Goal: Task Accomplishment & Management: Manage account settings

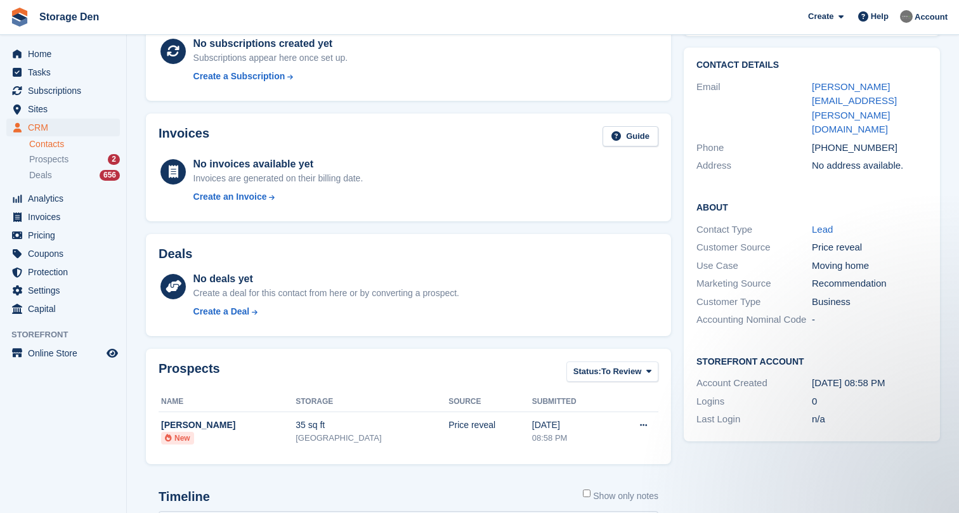
scroll to position [100, 0]
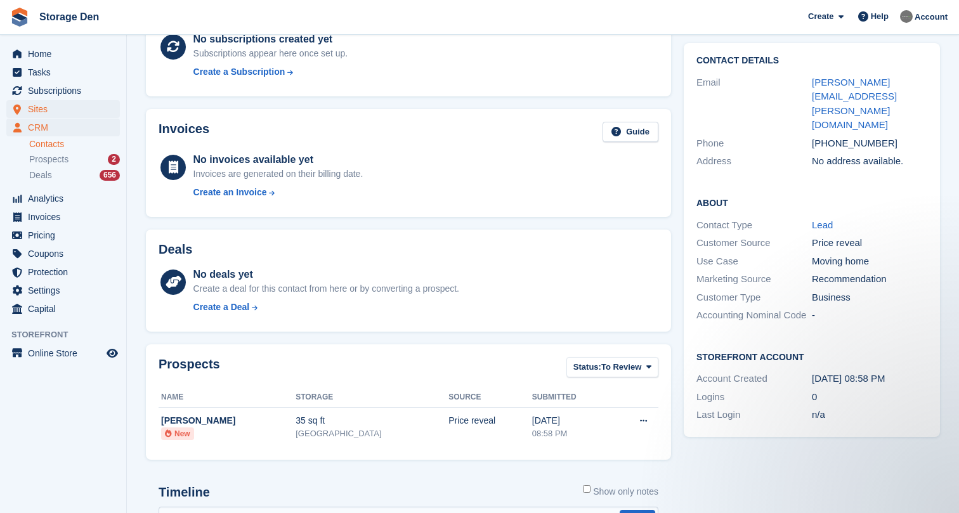
click at [53, 113] on span "Sites" at bounding box center [66, 109] width 76 height 18
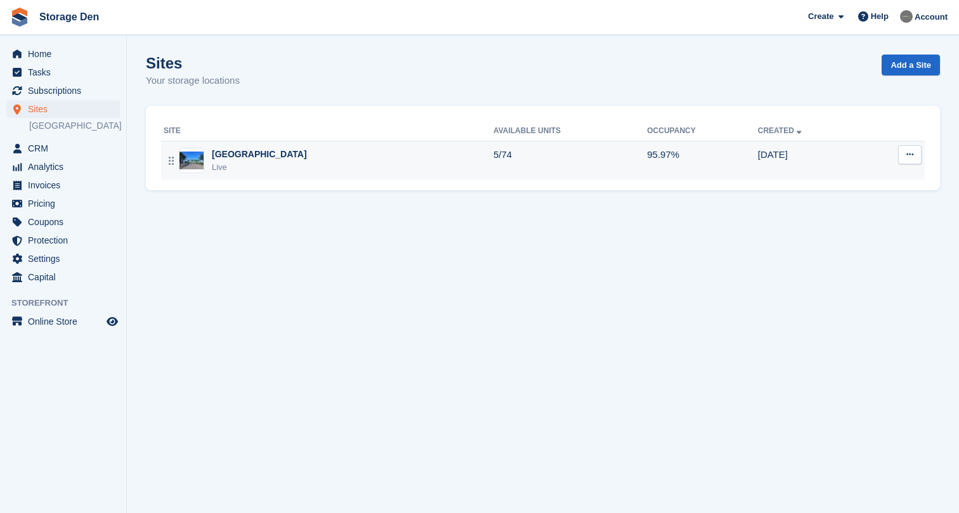
click at [345, 159] on div "Aberdeen Live" at bounding box center [329, 161] width 330 height 26
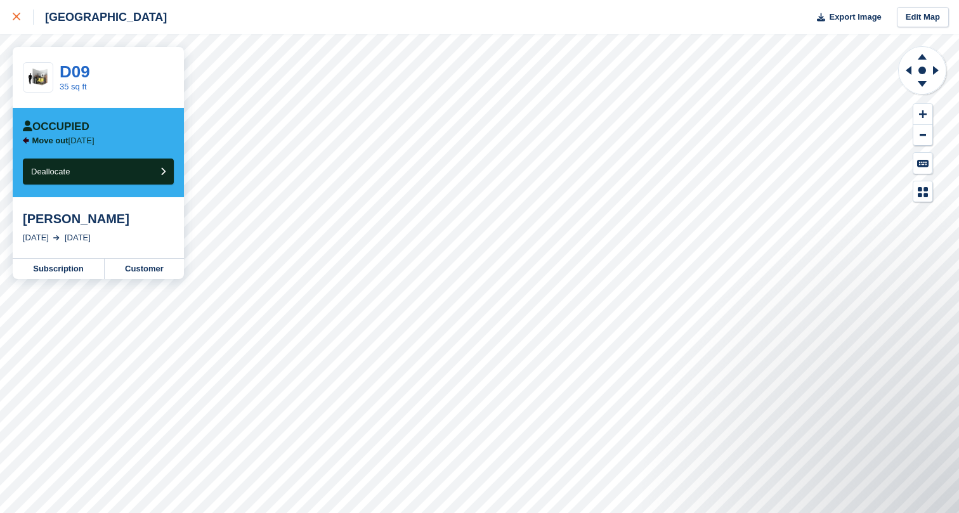
click at [20, 27] on link at bounding box center [17, 17] width 34 height 34
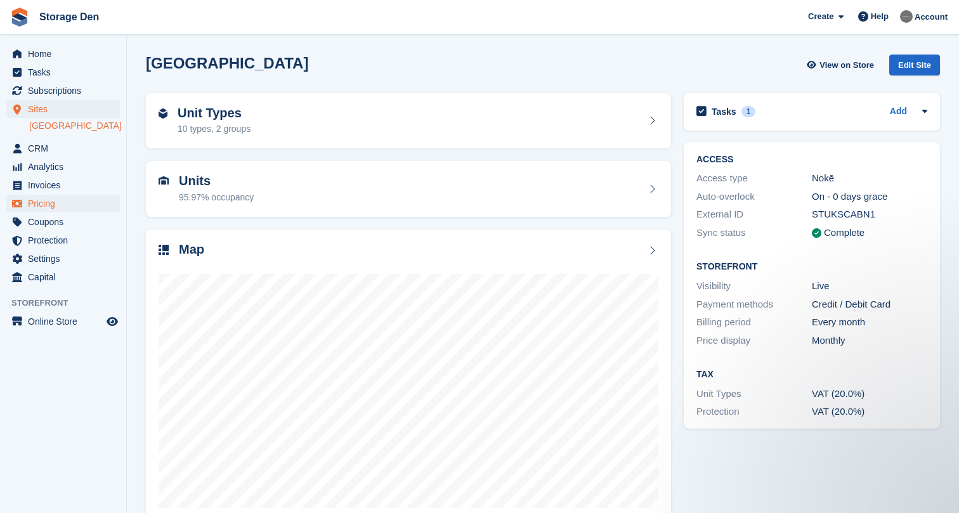
click at [61, 202] on span "Pricing" at bounding box center [66, 204] width 76 height 18
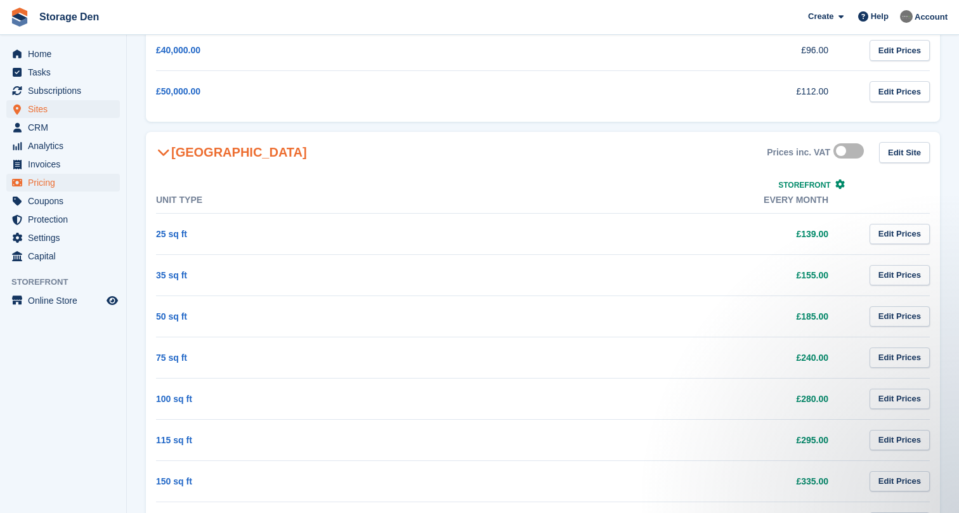
click at [85, 104] on span "Sites" at bounding box center [66, 109] width 76 height 18
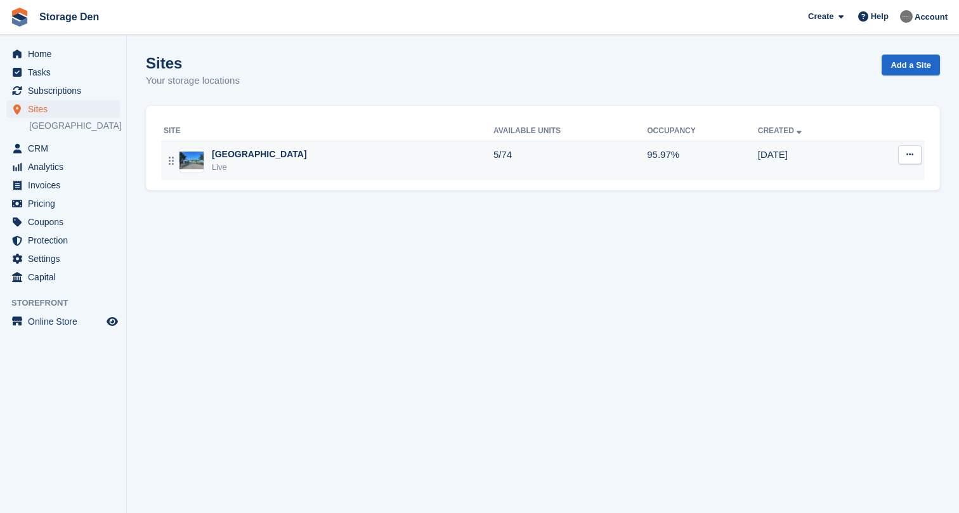
click at [311, 160] on div "Aberdeen Live" at bounding box center [329, 161] width 330 height 26
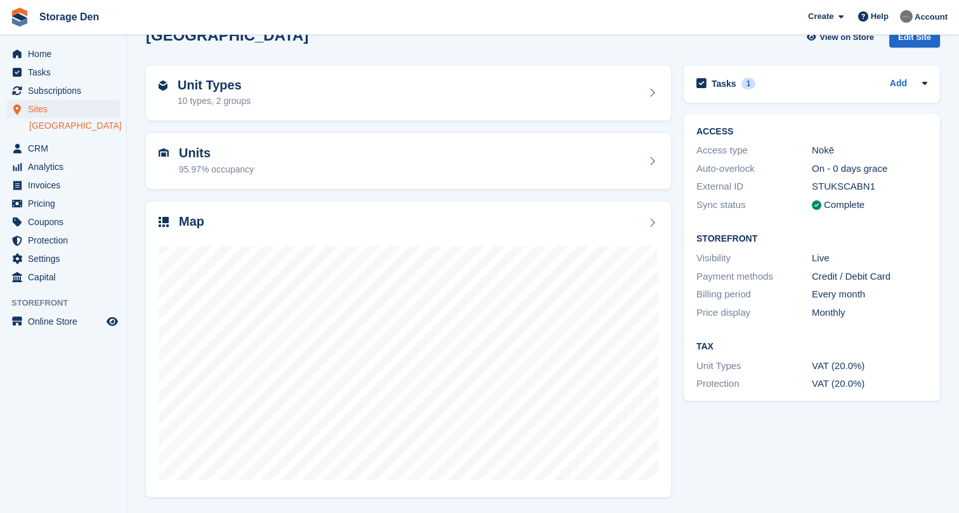
scroll to position [27, 0]
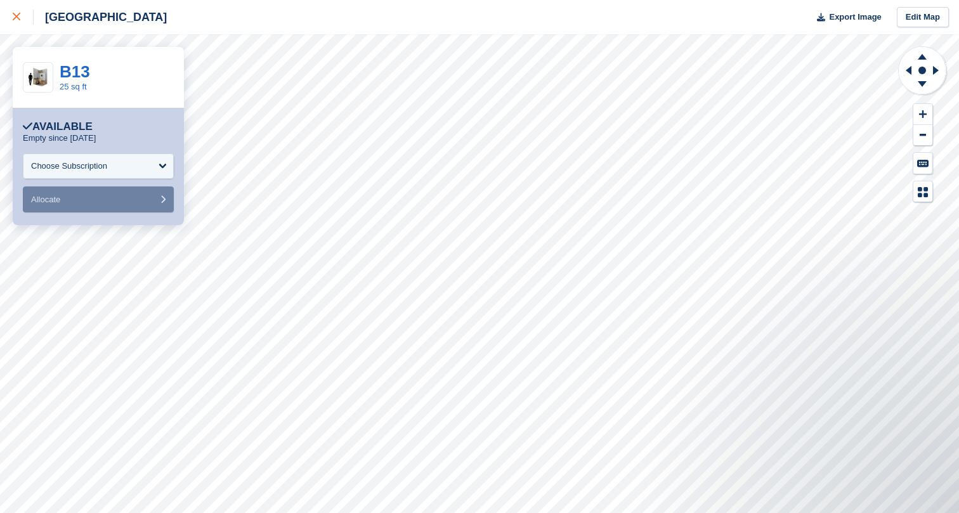
click at [16, 18] on icon at bounding box center [17, 17] width 8 height 8
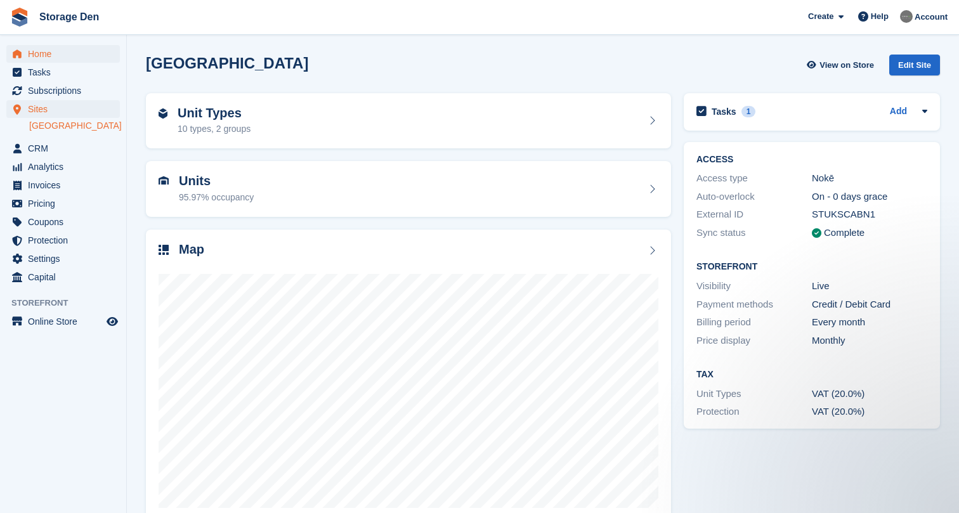
click at [43, 49] on span "Home" at bounding box center [66, 54] width 76 height 18
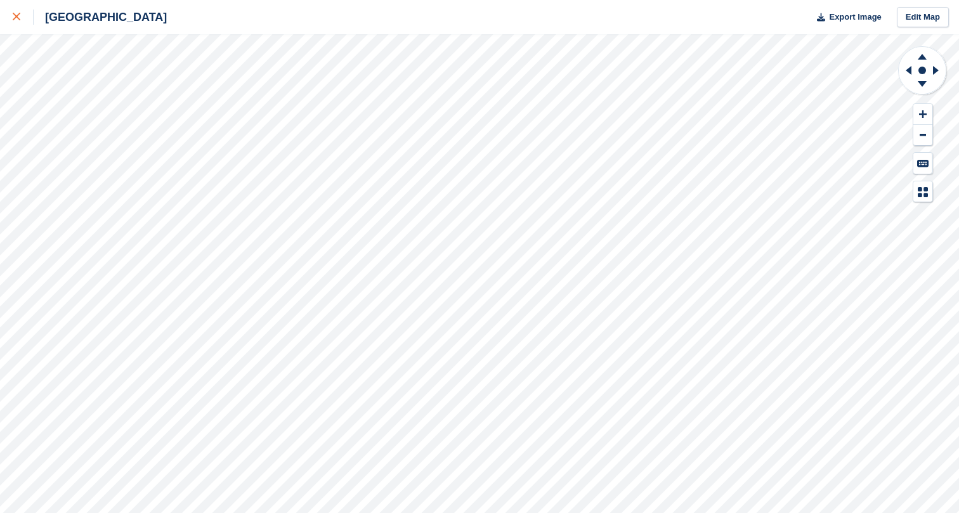
click at [12, 25] on link at bounding box center [17, 17] width 34 height 34
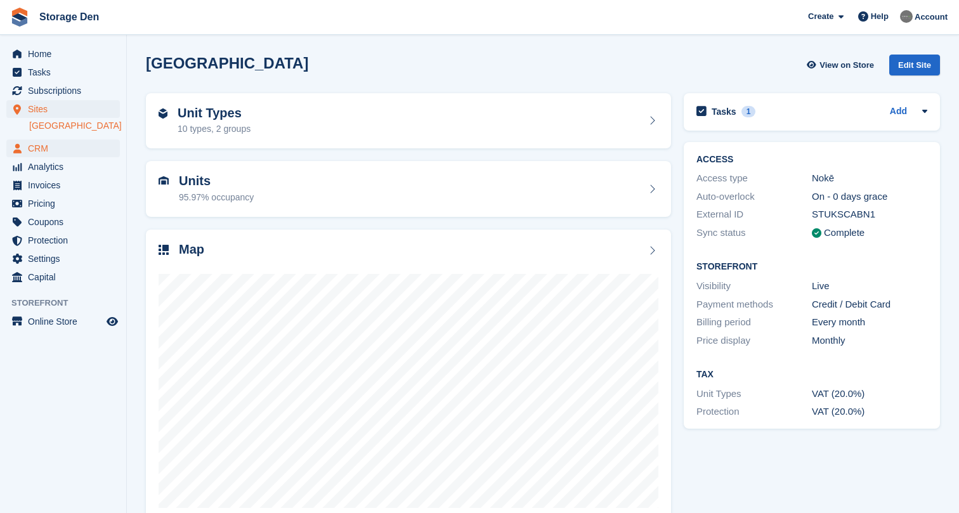
click at [75, 144] on span "CRM" at bounding box center [66, 149] width 76 height 18
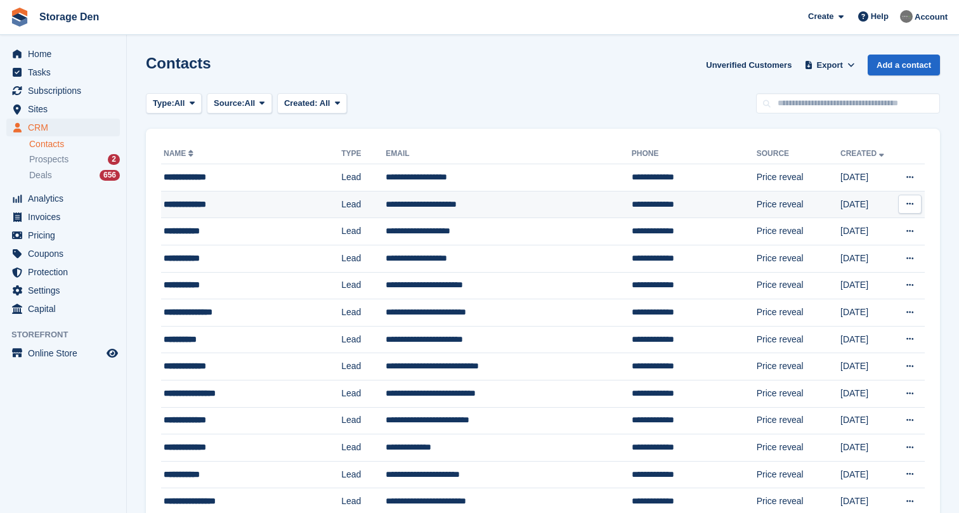
click at [235, 205] on div "**********" at bounding box center [240, 204] width 153 height 13
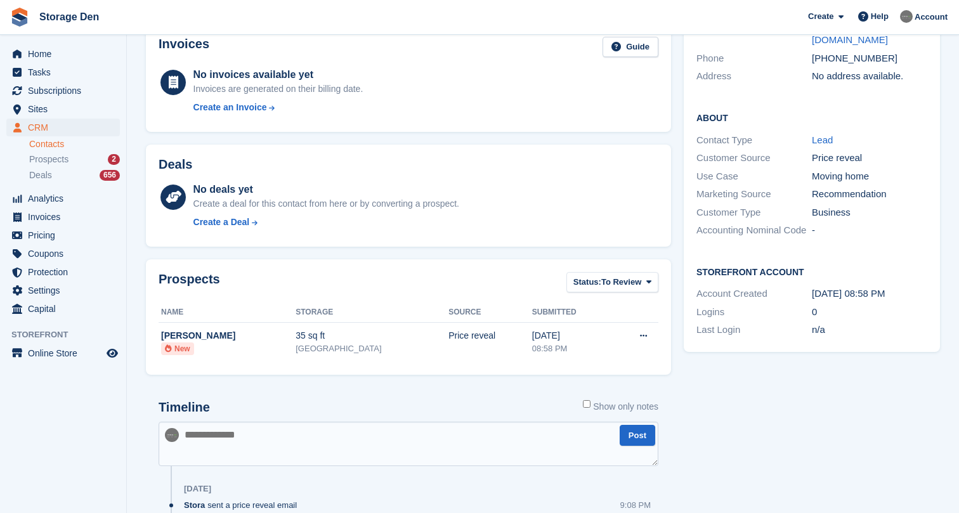
scroll to position [213, 0]
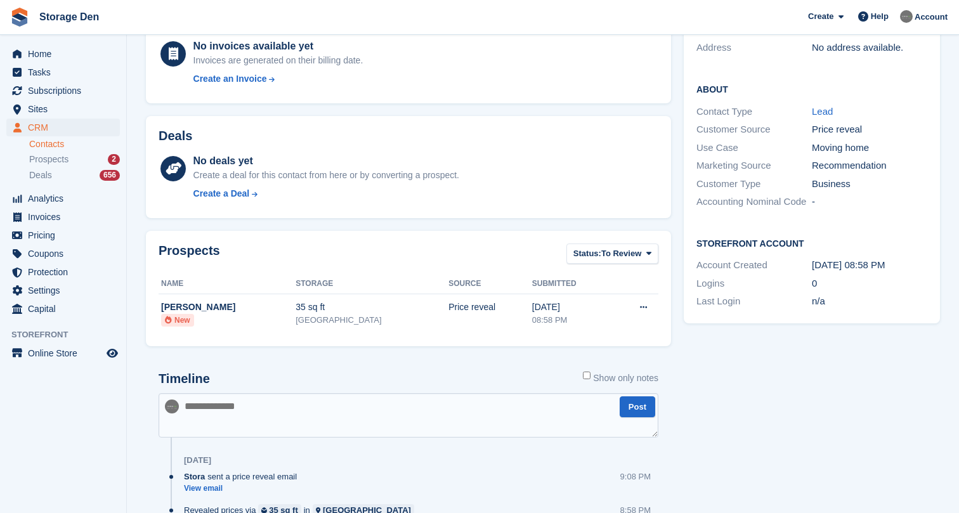
click at [380, 420] on textarea at bounding box center [409, 415] width 500 height 44
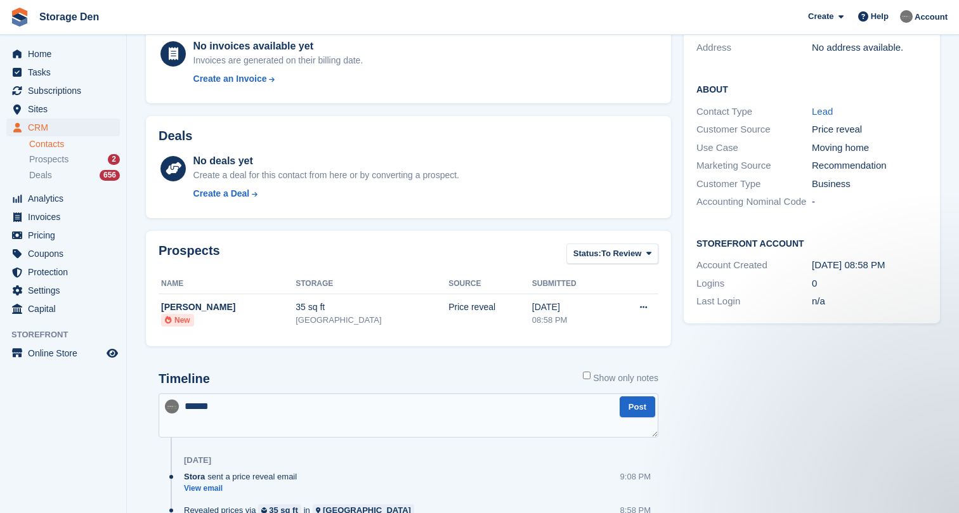
scroll to position [0, 0]
type textarea "**********"
click at [635, 399] on button "Post" at bounding box center [638, 406] width 36 height 21
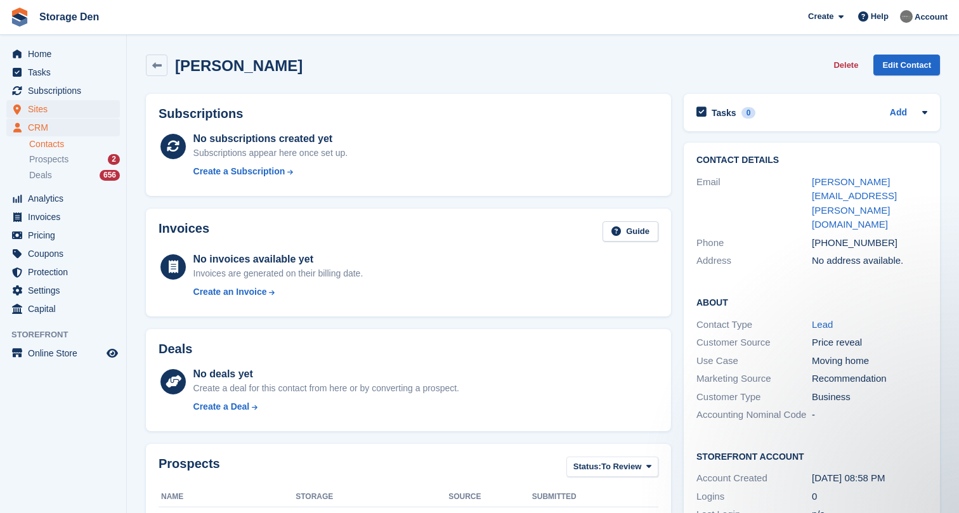
click at [51, 109] on span "Sites" at bounding box center [66, 109] width 76 height 18
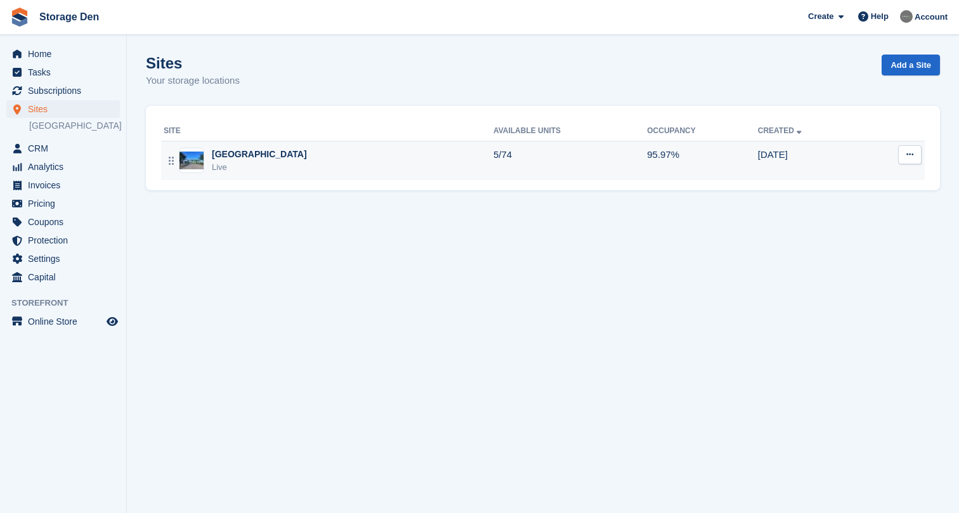
click at [330, 167] on div "Aberdeen Live" at bounding box center [329, 161] width 330 height 26
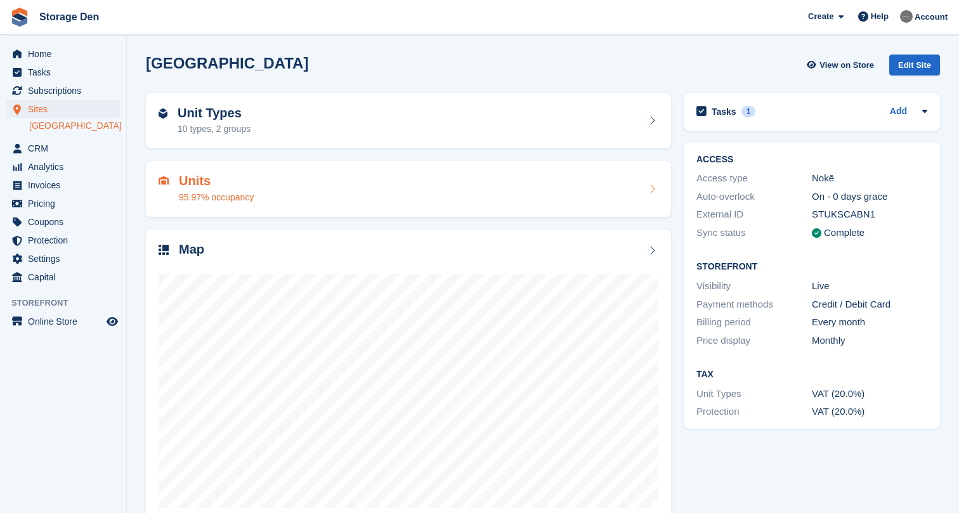
click at [438, 189] on div "Units 95.97% occupancy" at bounding box center [409, 189] width 500 height 30
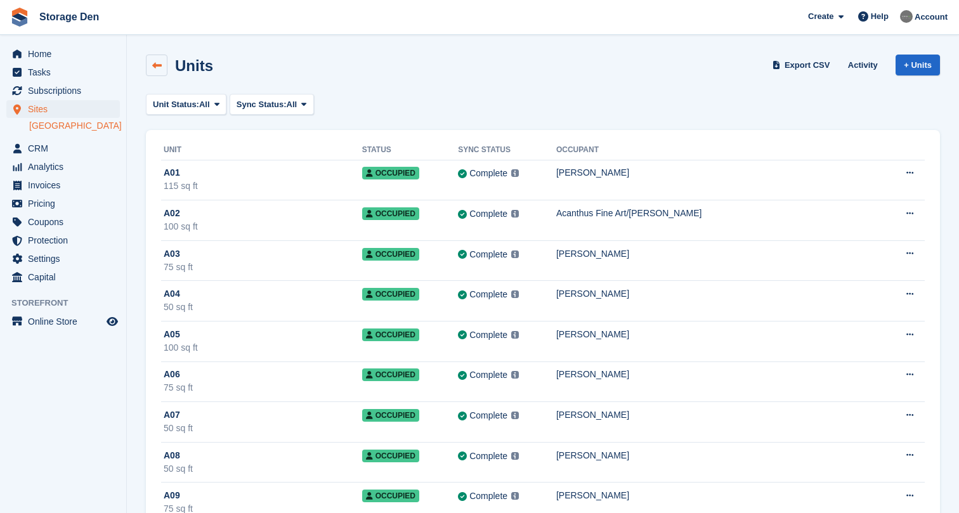
click at [159, 58] on link at bounding box center [157, 66] width 22 height 22
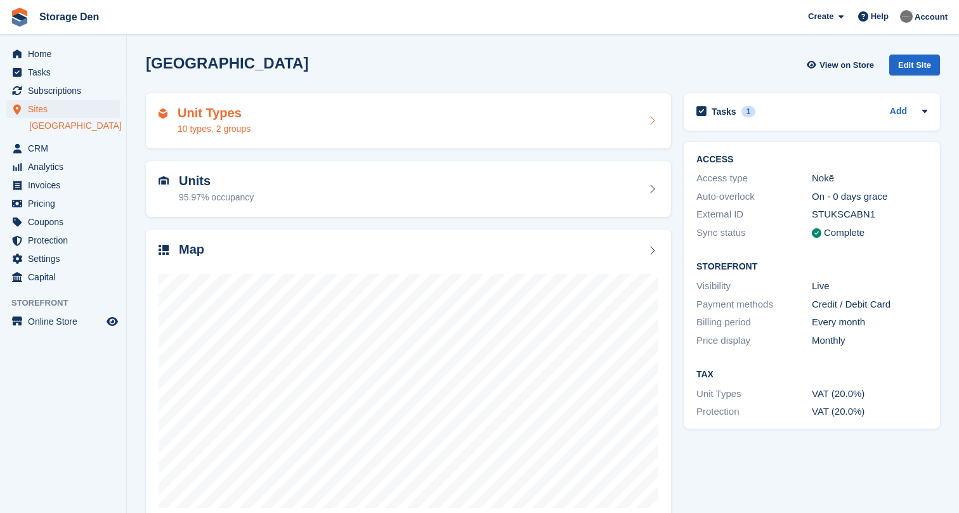
drag, startPoint x: 0, startPoint y: 0, endPoint x: 354, endPoint y: 130, distance: 377.0
click at [354, 130] on div "Unit Types 10 types, 2 groups" at bounding box center [409, 121] width 500 height 30
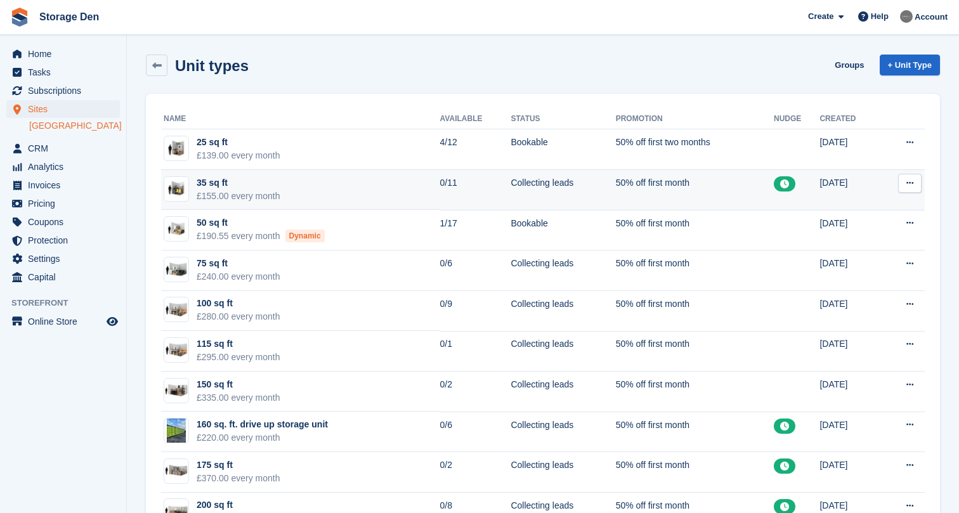
click at [386, 188] on td "35 sq ft £155.00 every month" at bounding box center [300, 190] width 279 height 41
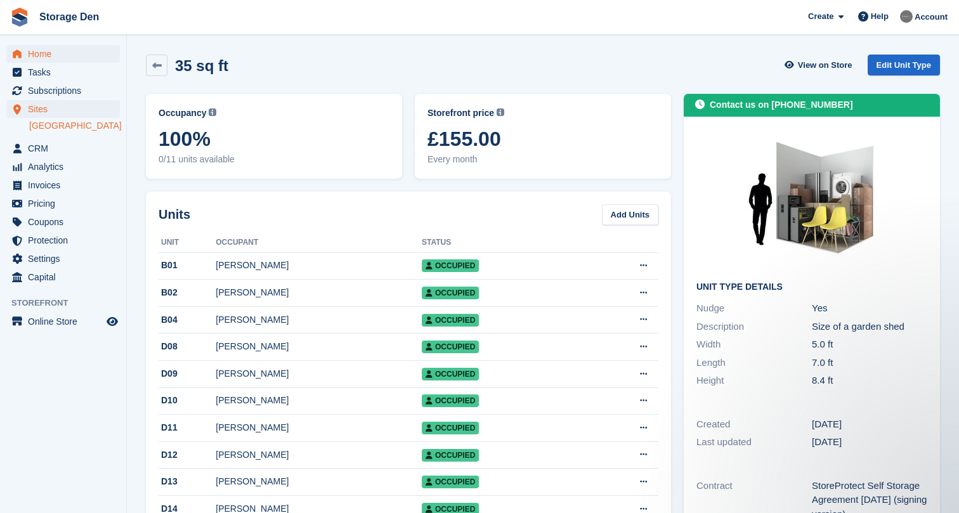
click at [62, 53] on span "Home" at bounding box center [66, 54] width 76 height 18
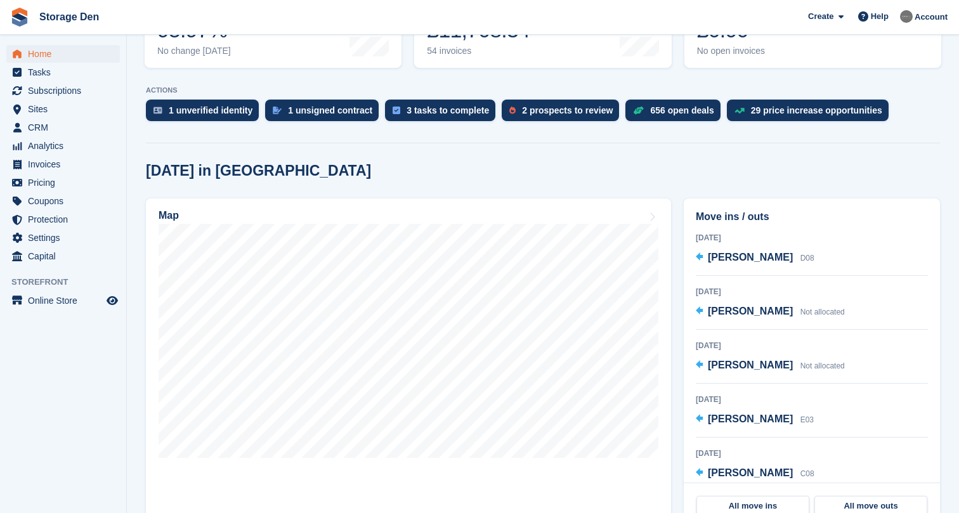
scroll to position [226, 0]
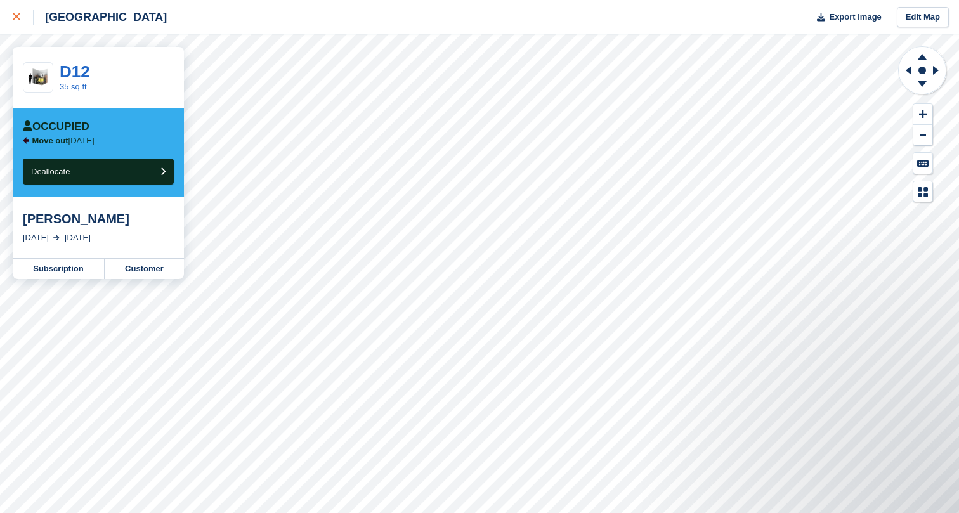
click at [18, 13] on div at bounding box center [23, 17] width 21 height 15
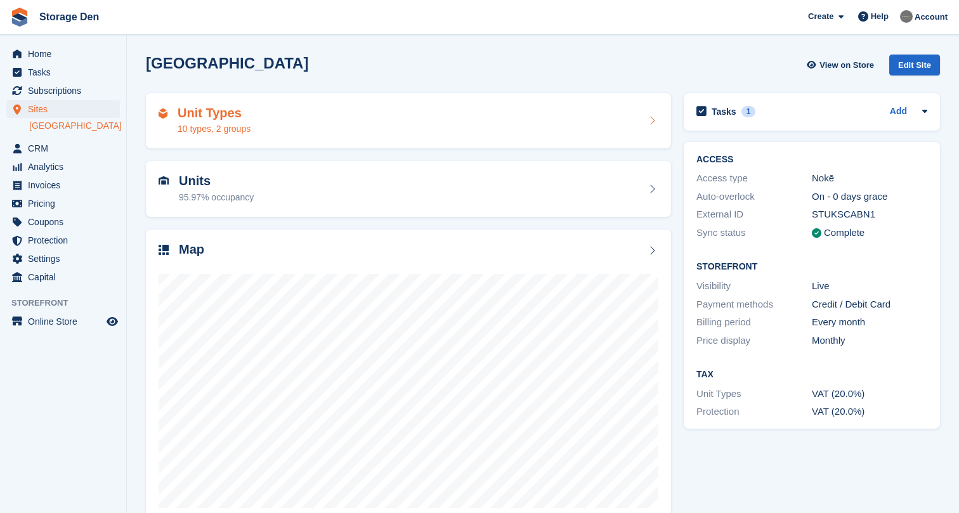
click at [280, 135] on div "Unit Types 10 types, 2 groups" at bounding box center [409, 121] width 500 height 30
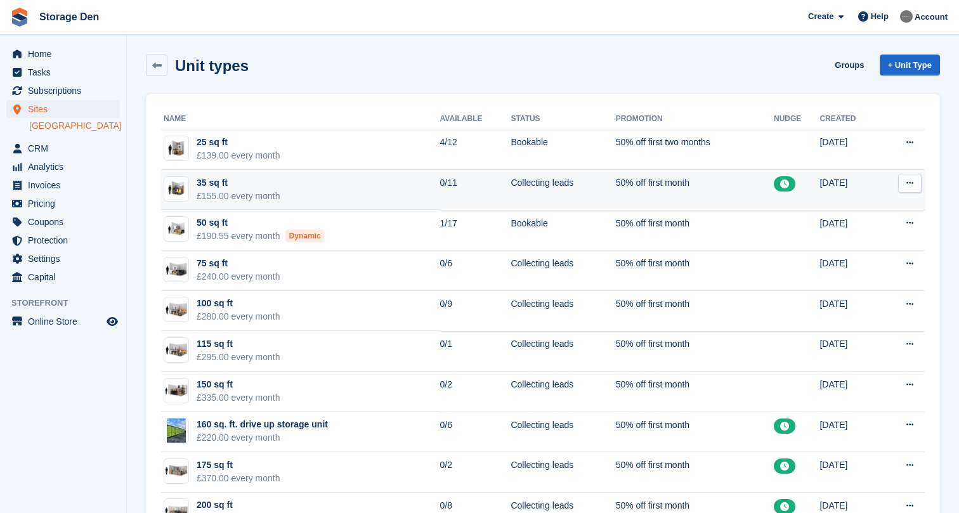
click at [909, 194] on td "Edit unit type View on Store" at bounding box center [902, 190] width 44 height 41
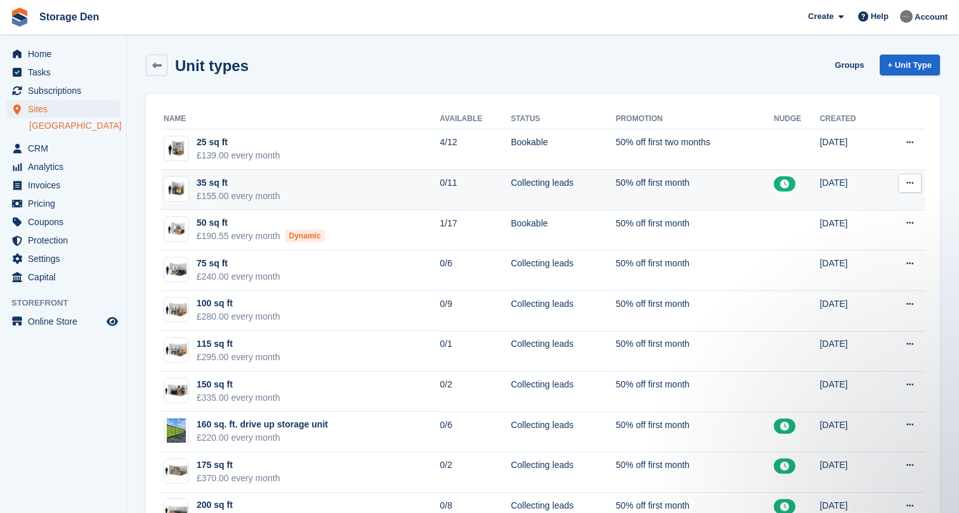
click at [911, 184] on icon at bounding box center [909, 183] width 7 height 8
click at [874, 204] on p "Edit unit type" at bounding box center [860, 208] width 110 height 16
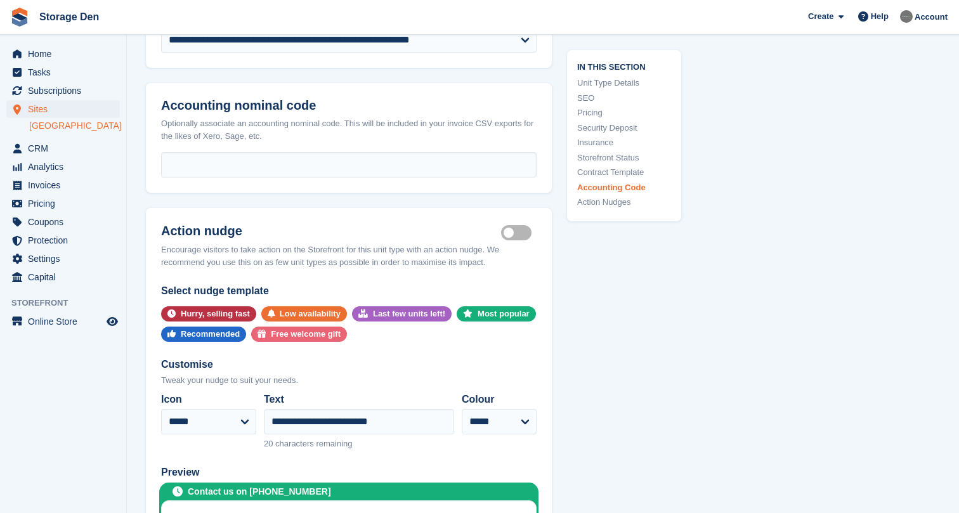
scroll to position [2176, 0]
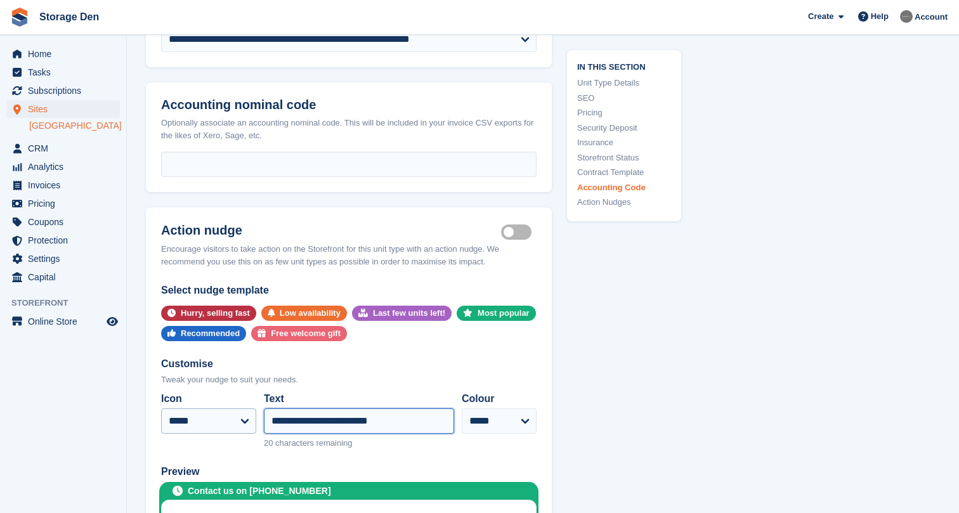
drag, startPoint x: 410, startPoint y: 405, endPoint x: 183, endPoint y: 408, distance: 227.0
click at [183, 408] on div "**********" at bounding box center [348, 420] width 375 height 68
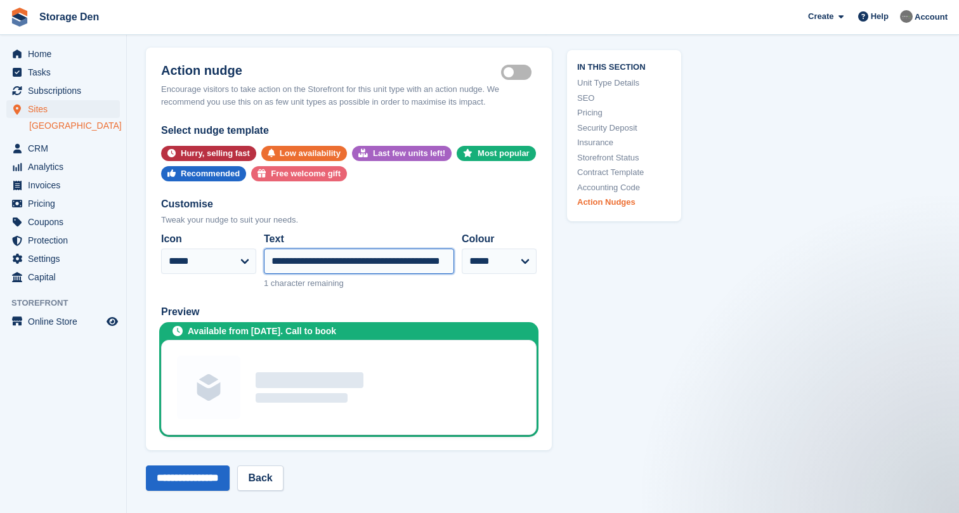
scroll to position [2365, 0]
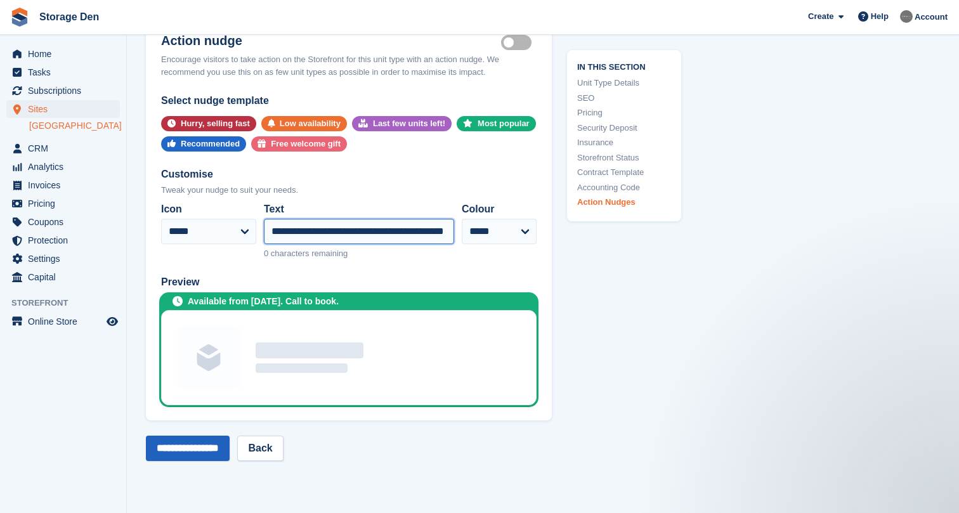
type input "**********"
click at [218, 439] on input "**********" at bounding box center [188, 448] width 84 height 25
